Goal: Transaction & Acquisition: Purchase product/service

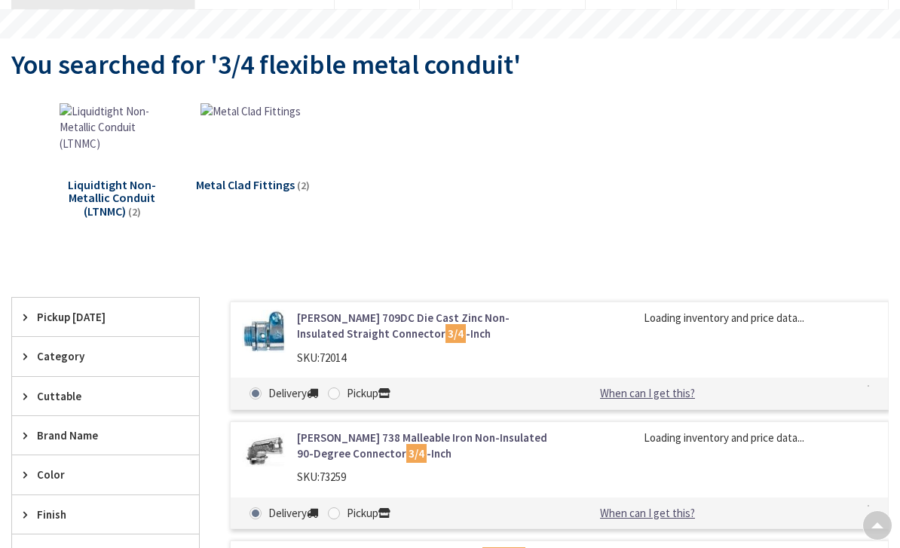
type input "[PERSON_NAME], [GEOGRAPHIC_DATA], [GEOGRAPHIC_DATA] 12603, [GEOGRAPHIC_DATA]"
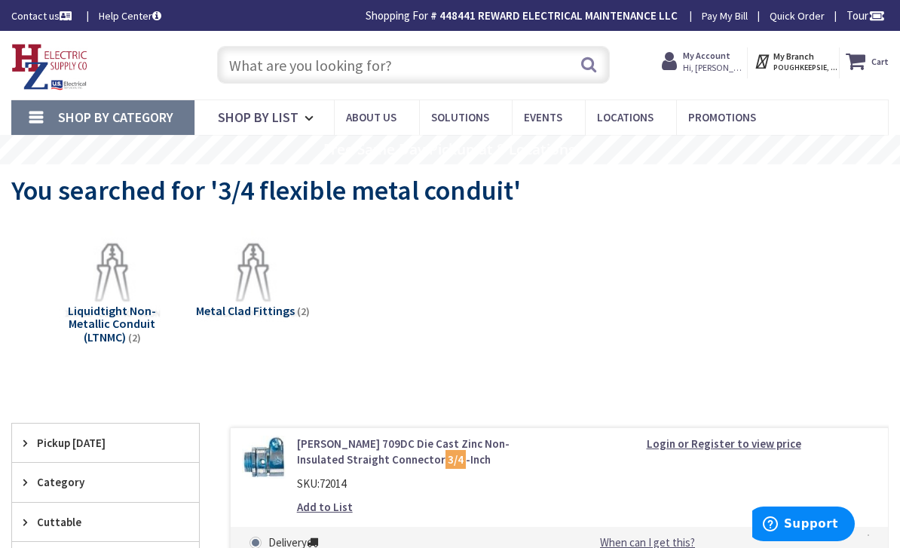
click at [478, 69] on input "text" at bounding box center [413, 65] width 393 height 38
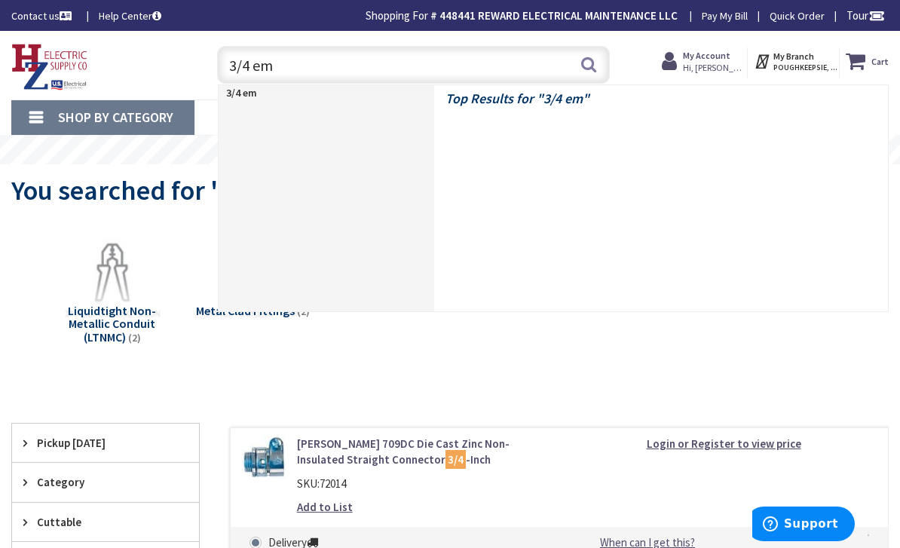
type input "3/4 emt"
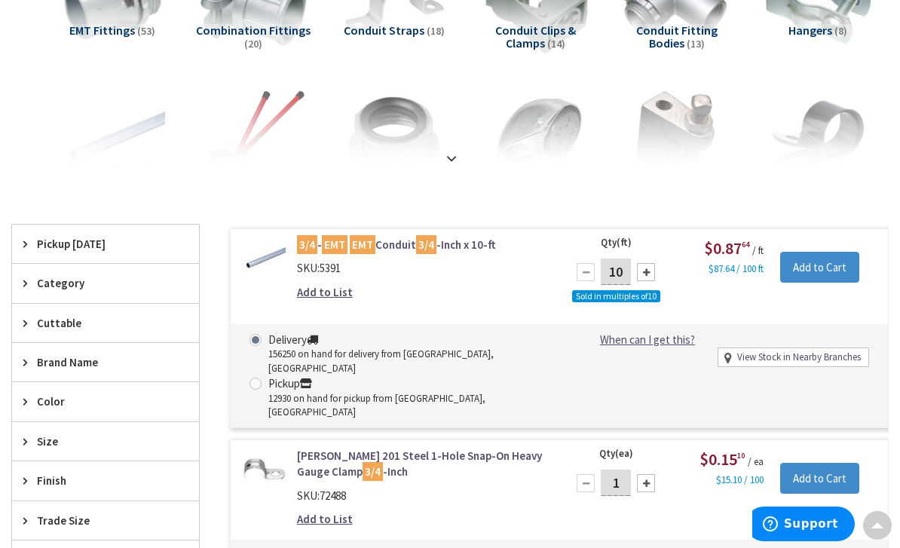
click at [658, 274] on div "10" at bounding box center [615, 272] width 90 height 30
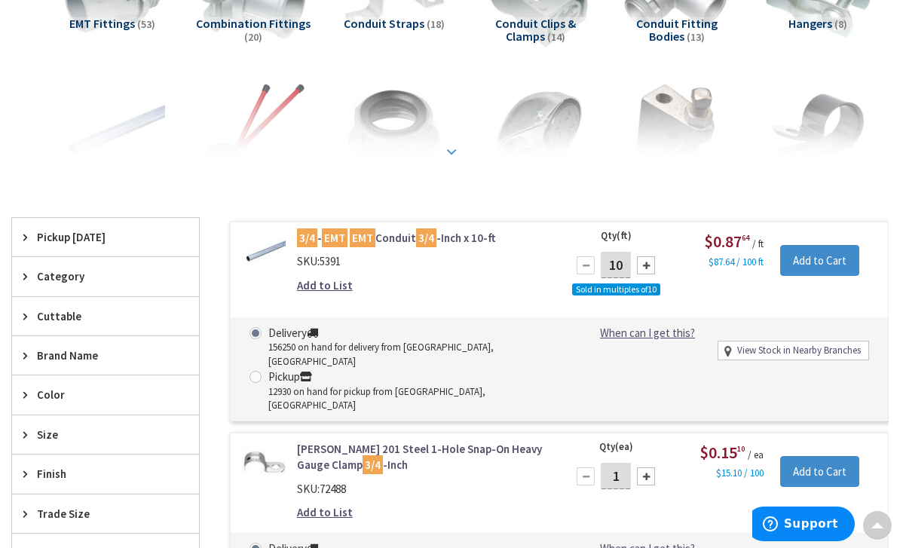
scroll to position [280, 0]
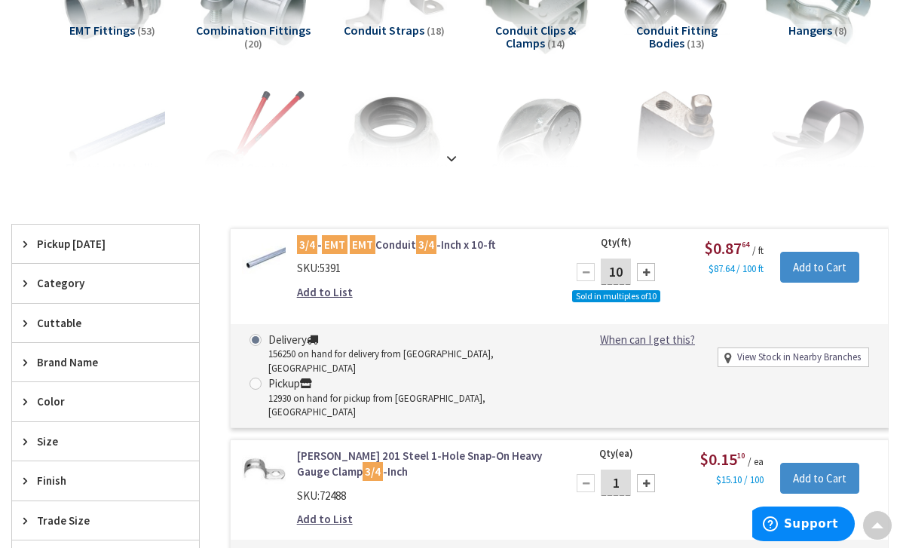
click at [622, 275] on input "10" at bounding box center [615, 271] width 30 height 26
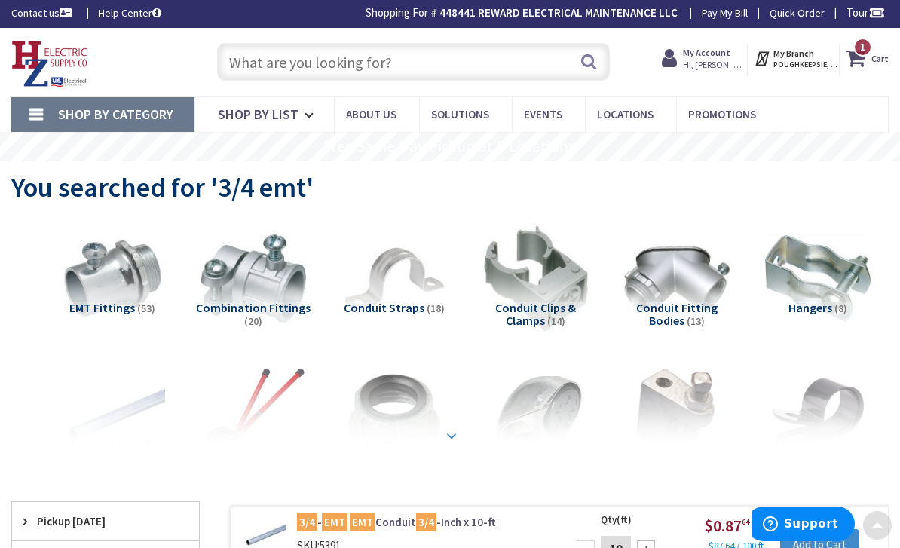
scroll to position [0, 0]
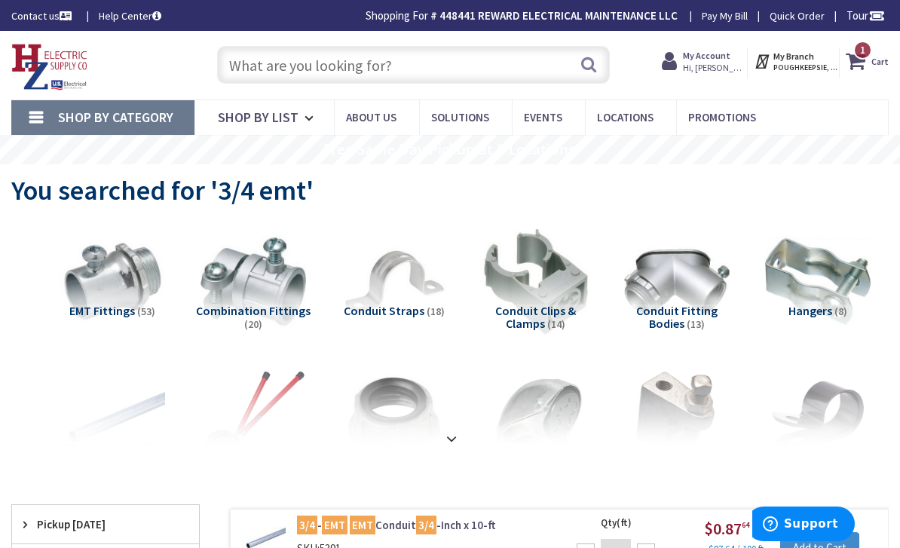
click at [488, 72] on input "text" at bounding box center [413, 65] width 393 height 38
